Goal: Task Accomplishment & Management: Manage account settings

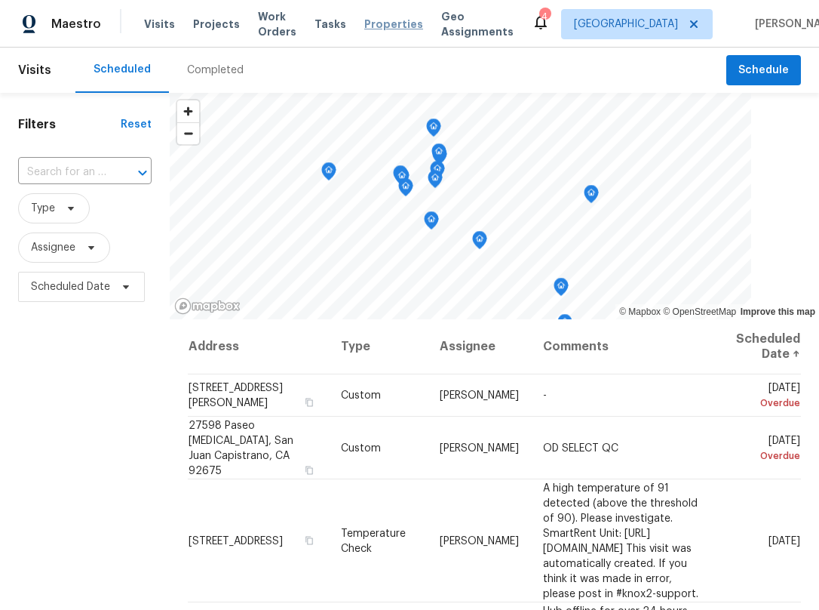
click at [382, 30] on span "Properties" at bounding box center [393, 24] width 59 height 15
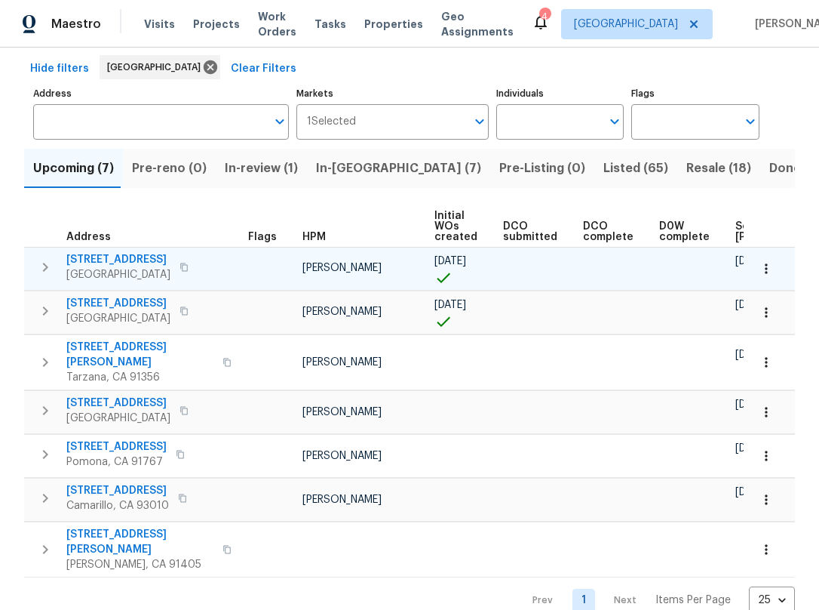
scroll to position [75, 0]
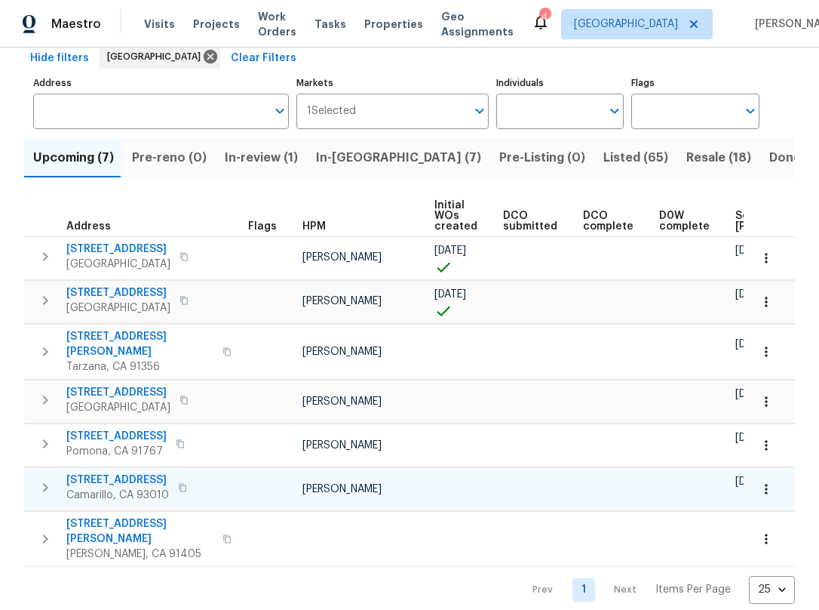
click at [182, 484] on icon "button" at bounding box center [182, 487] width 9 height 9
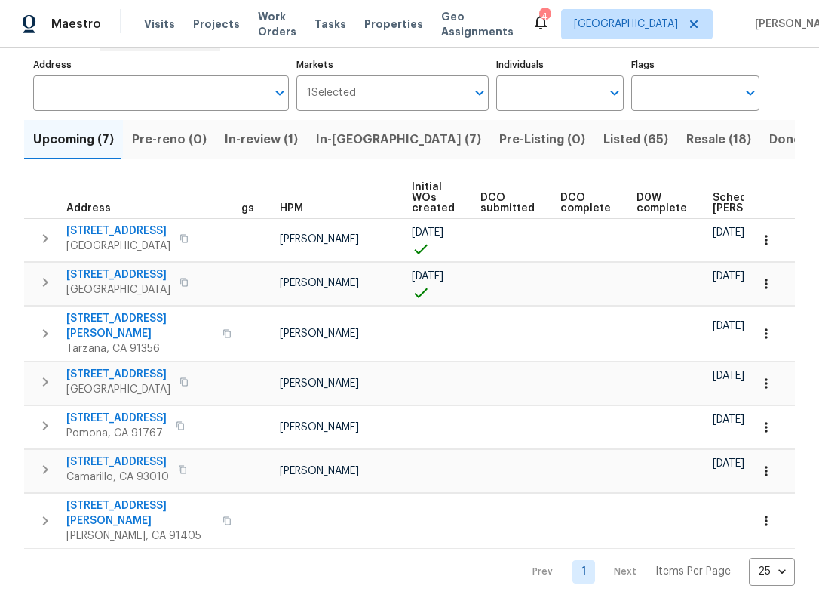
scroll to position [0, 0]
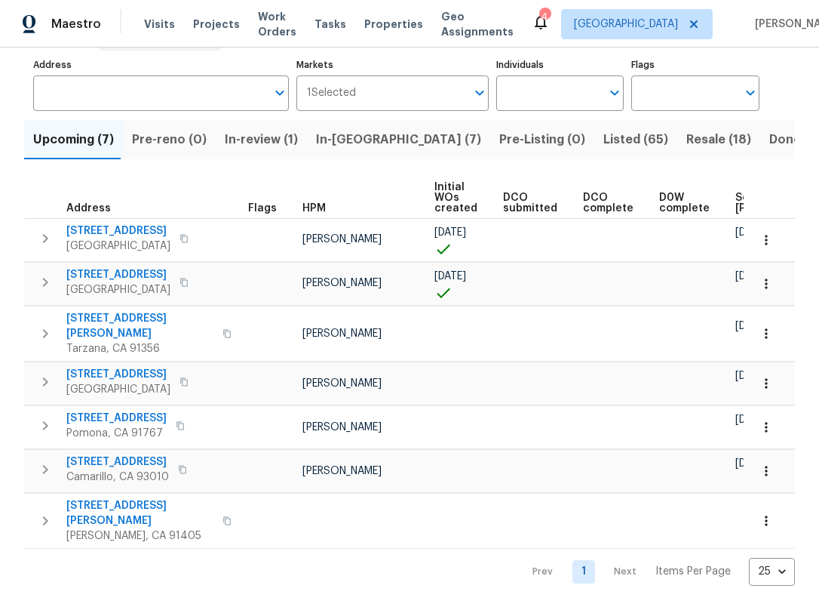
click at [316, 134] on span "In-reno (7)" at bounding box center [398, 139] width 165 height 21
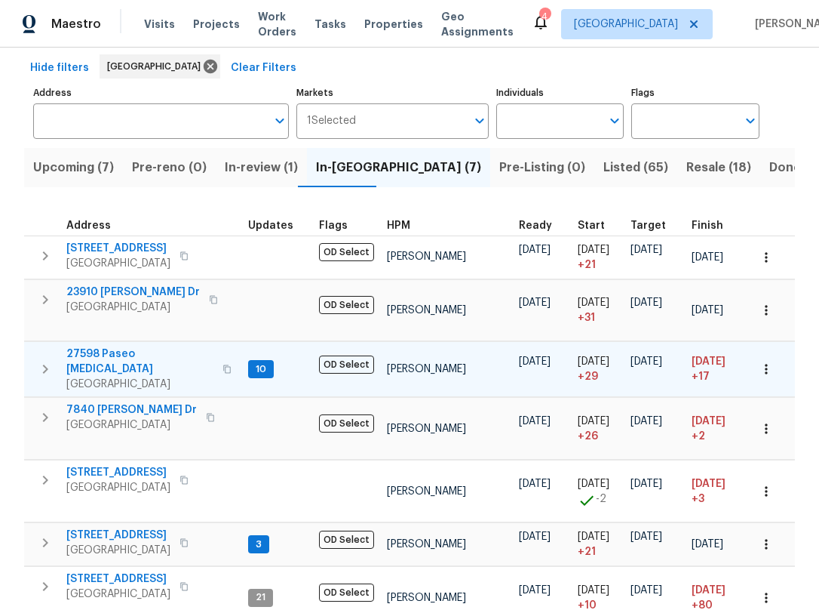
scroll to position [75, 0]
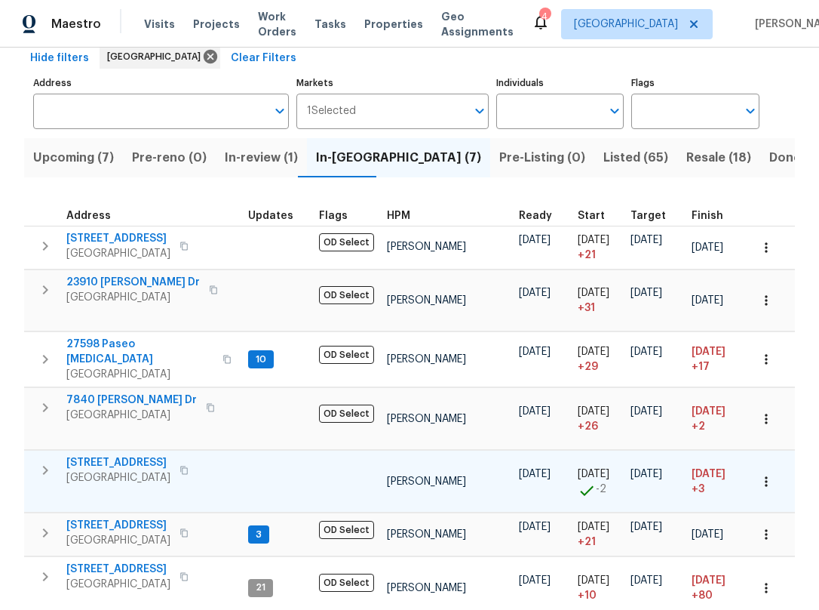
click at [88, 460] on span "[STREET_ADDRESS]" at bounding box center [118, 462] width 104 height 15
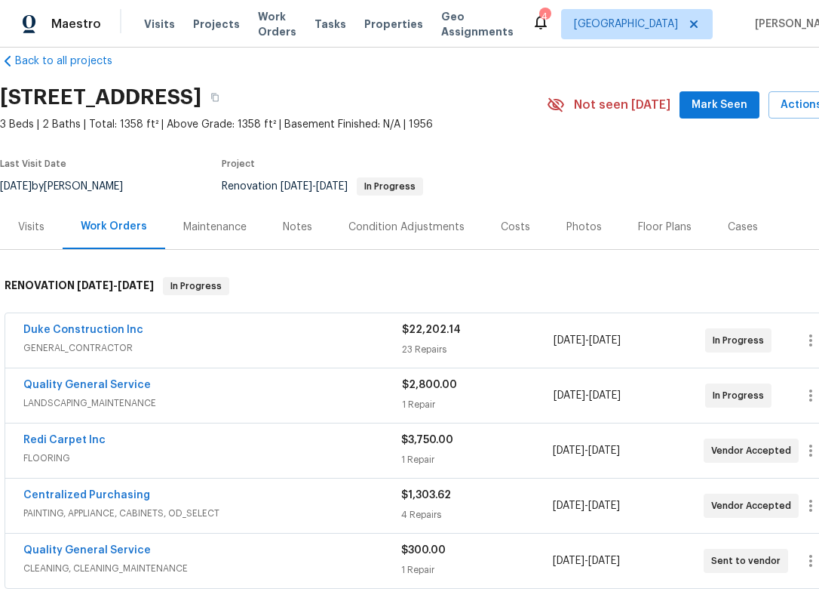
scroll to position [75, 0]
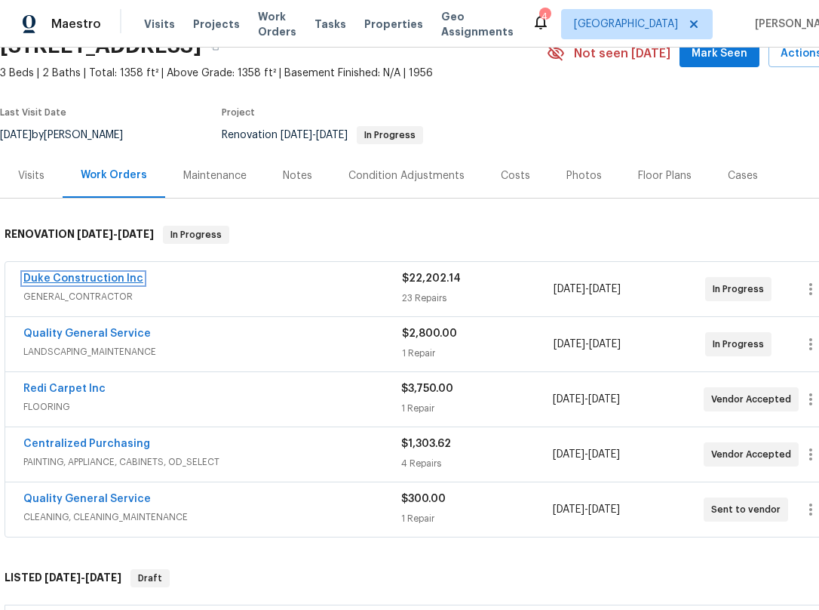
click at [97, 284] on link "Duke Construction Inc" at bounding box center [83, 278] width 120 height 11
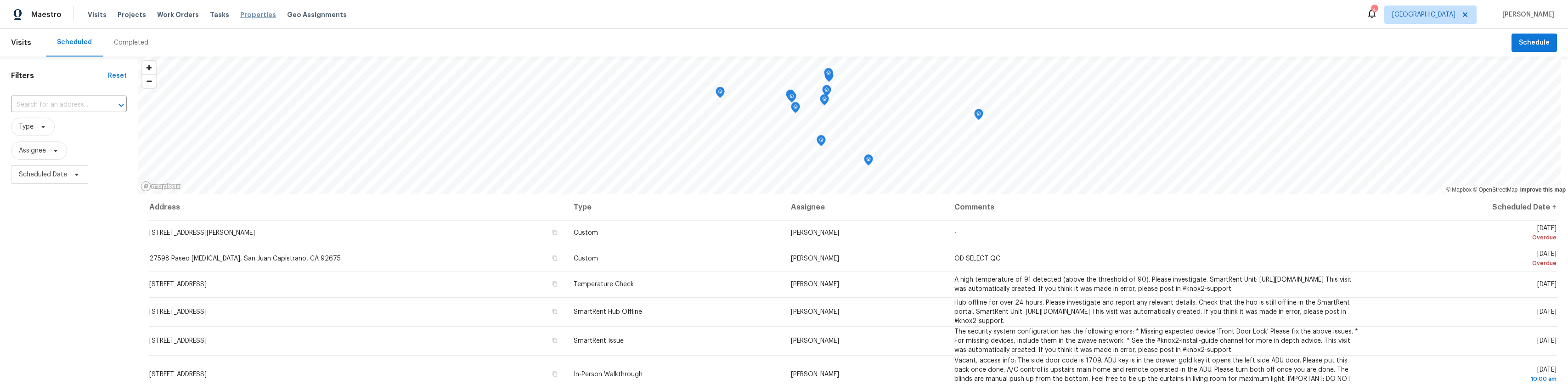
click at [240, 15] on span "Properties" at bounding box center [258, 15] width 36 height 9
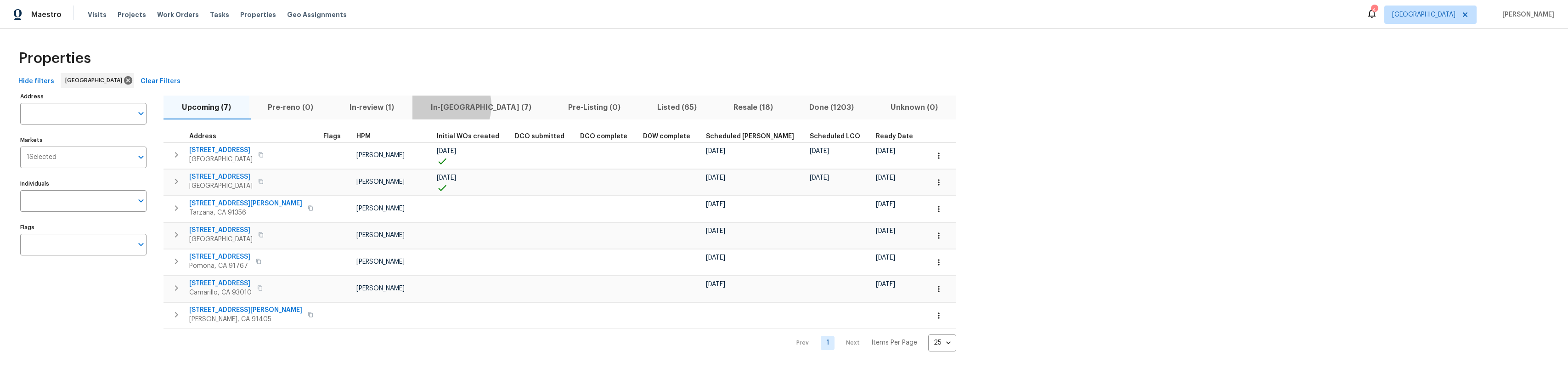
click at [443, 105] on span "In-reno (7)" at bounding box center [481, 107] width 126 height 13
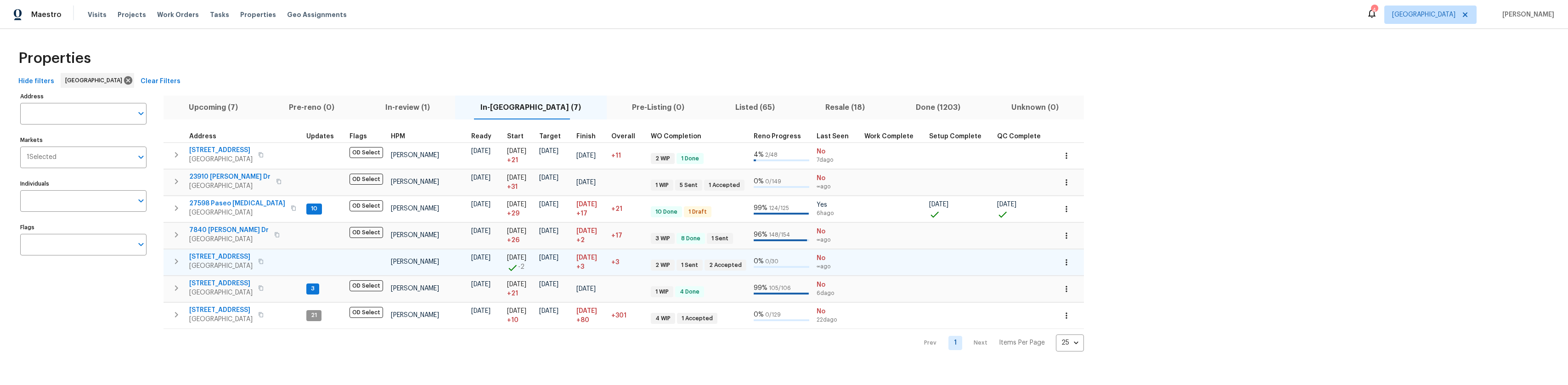
click at [229, 250] on td "13864 Lexicon Ave Los Angeles, CA 91342" at bounding box center [233, 261] width 139 height 24
click at [236, 255] on span "[STREET_ADDRESS]" at bounding box center [221, 256] width 63 height 9
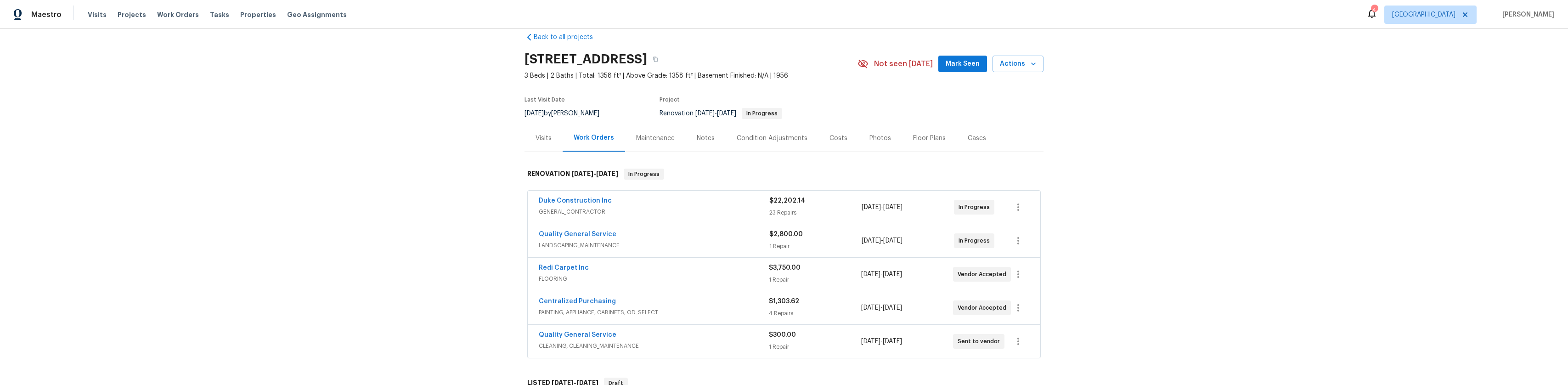
scroll to position [46, 0]
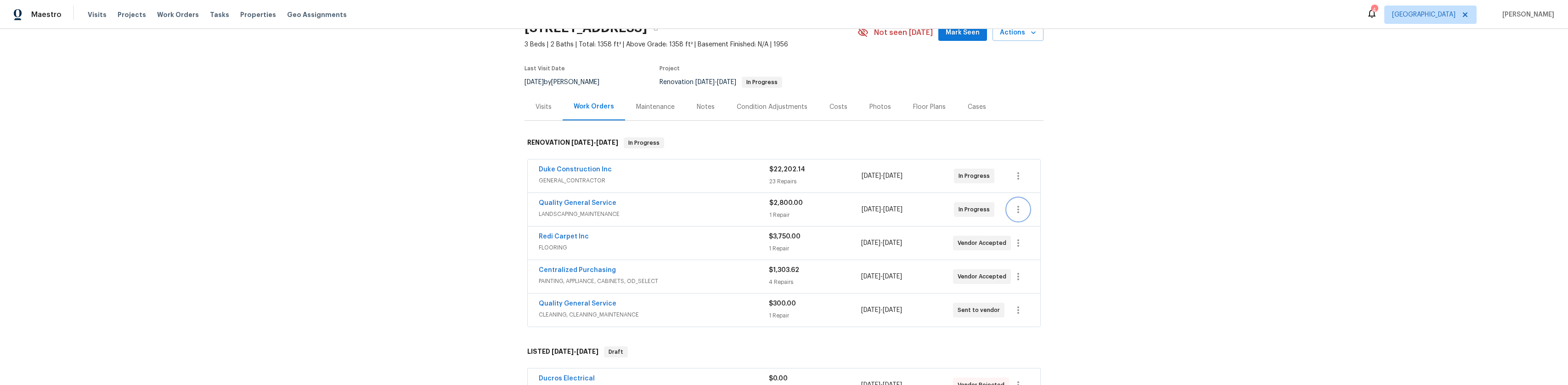
click at [1016, 214] on icon "button" at bounding box center [1018, 210] width 11 height 11
click at [1024, 214] on li "Edit" at bounding box center [1053, 215] width 99 height 15
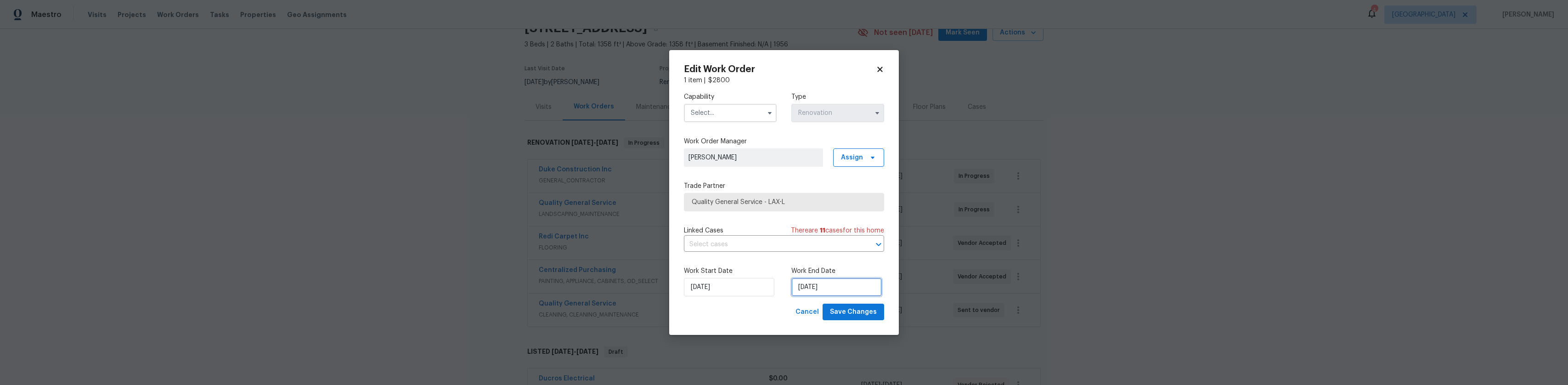
click at [803, 283] on input "[DATE]" at bounding box center [836, 287] width 91 height 18
click at [858, 234] on div "22" at bounding box center [866, 234] width 15 height 13
type input "[DATE]"
click at [852, 310] on span "Save Changes" at bounding box center [853, 312] width 47 height 12
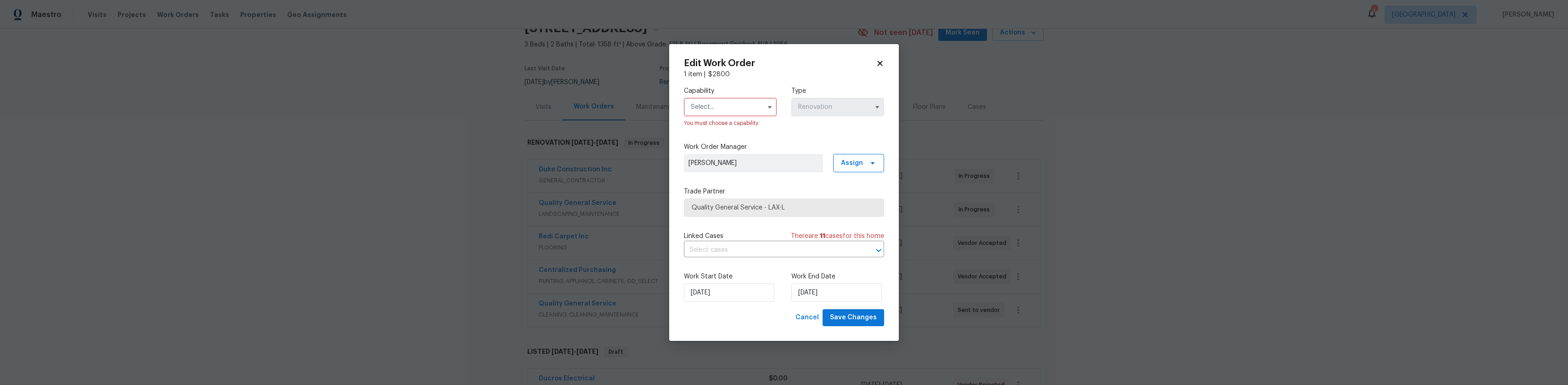
click at [727, 100] on input "text" at bounding box center [730, 107] width 93 height 18
click at [713, 147] on span "Landscaping Maintenance" at bounding box center [712, 139] width 38 height 16
type input "Landscaping Maintenance"
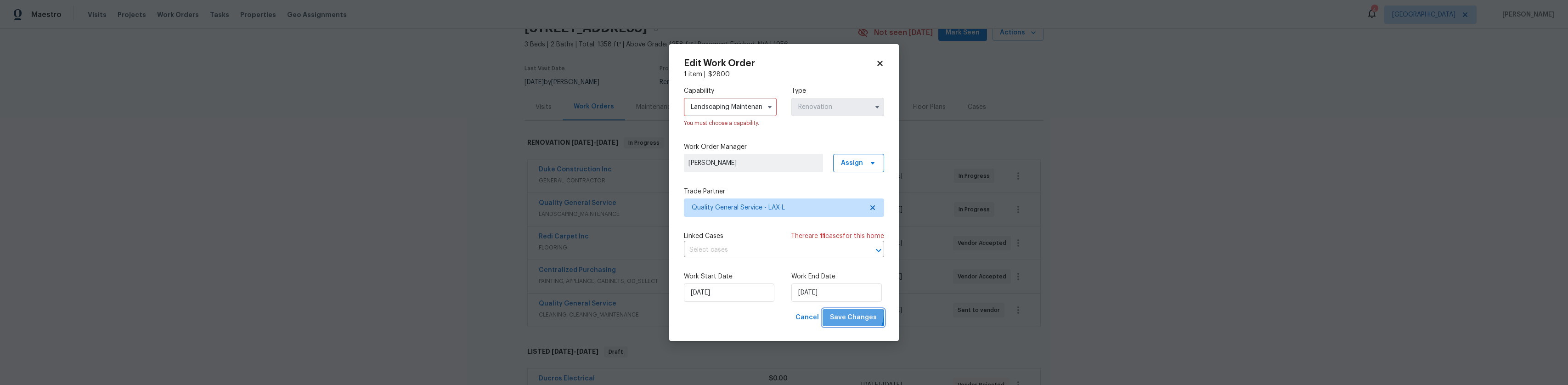
click at [849, 314] on span "Save Changes" at bounding box center [853, 317] width 47 height 12
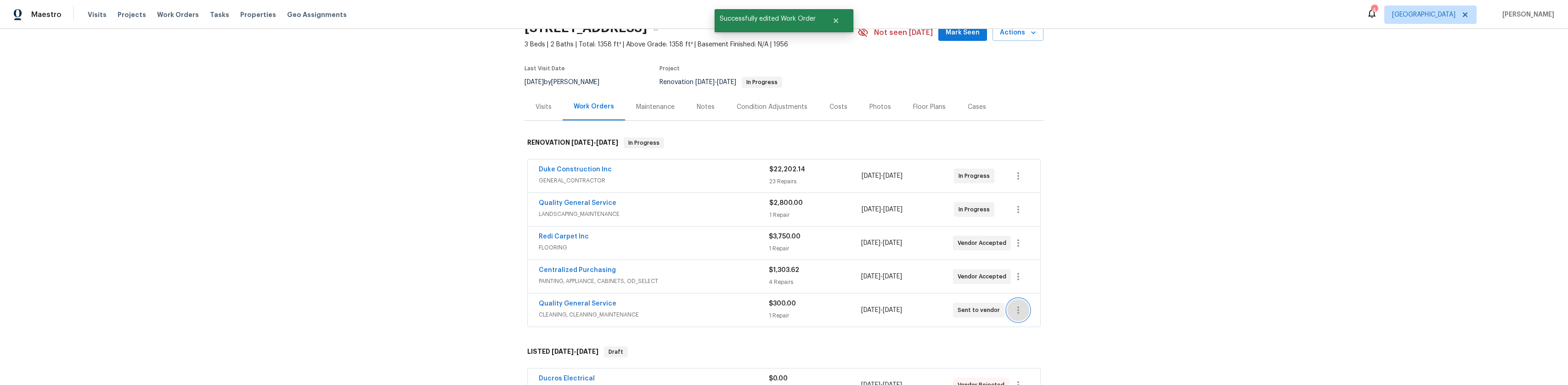
click at [1014, 316] on icon "button" at bounding box center [1018, 310] width 11 height 11
click at [1045, 313] on li "Edit" at bounding box center [1053, 315] width 99 height 15
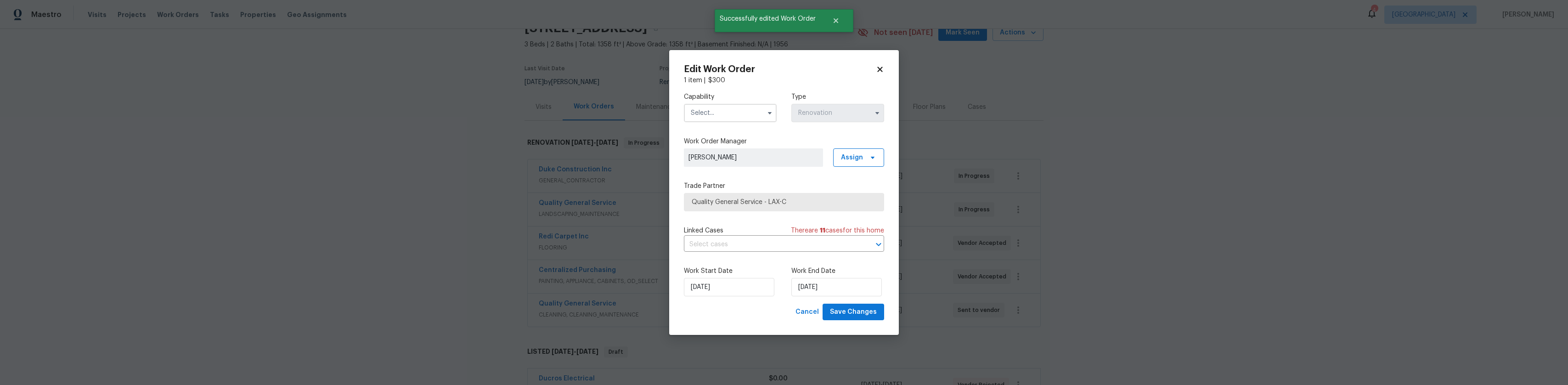
click at [721, 117] on input "text" at bounding box center [730, 113] width 93 height 18
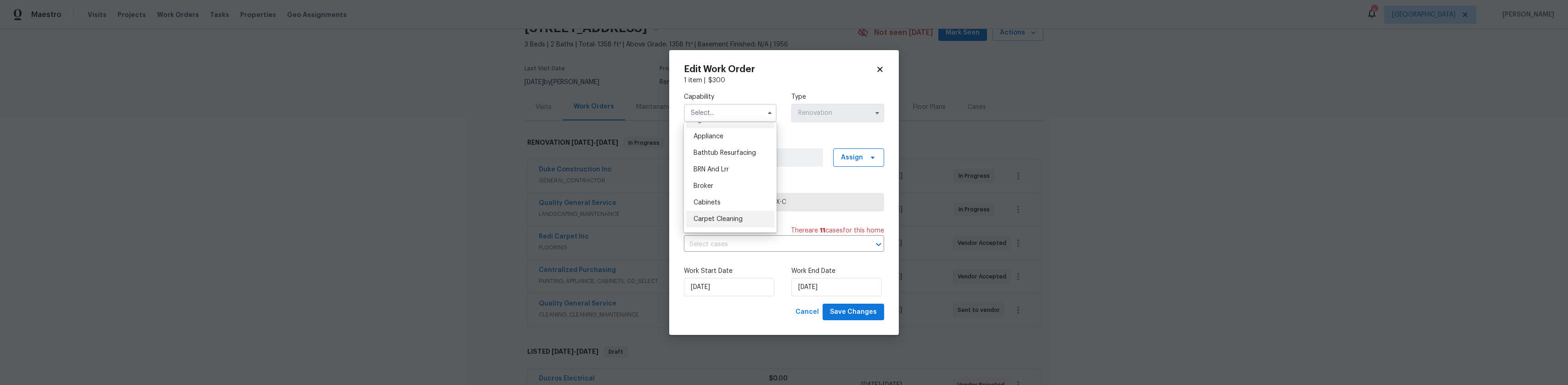
scroll to position [46, 0]
click at [720, 215] on div "Cleaning" at bounding box center [730, 219] width 88 height 16
type input "Cleaning"
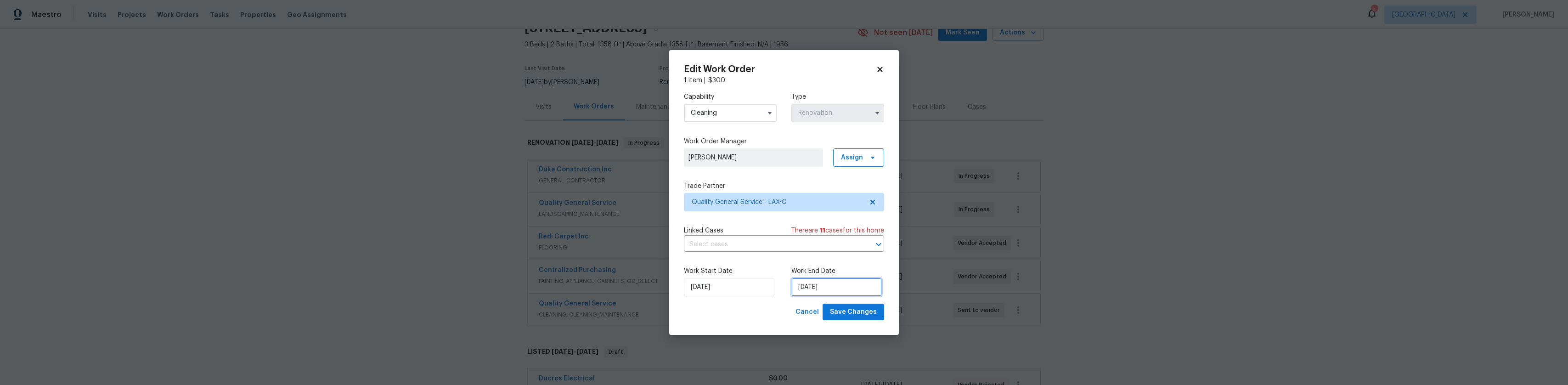
click at [811, 279] on input "[DATE]" at bounding box center [836, 287] width 91 height 18
click at [803, 245] on div "25" at bounding box center [807, 248] width 15 height 13
type input "8/25/2025"
click at [864, 310] on span "Save Changes" at bounding box center [853, 312] width 47 height 12
